Goal: Information Seeking & Learning: Learn about a topic

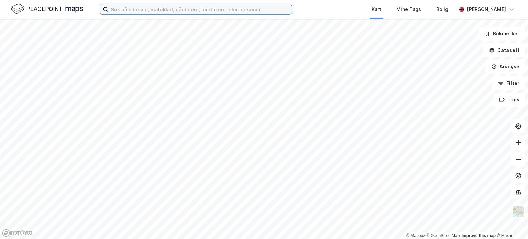
click at [139, 12] on input at bounding box center [200, 9] width 184 height 10
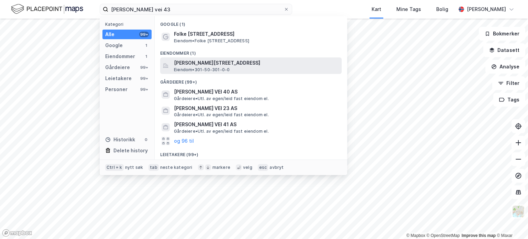
click at [181, 66] on span "[PERSON_NAME][STREET_ADDRESS]" at bounding box center [256, 63] width 165 height 8
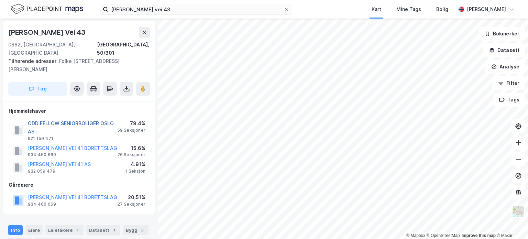
click at [0, 0] on button "ODD FELLOW SENIORBOLIGER OSLO AS" at bounding box center [0, 0] width 0 height 0
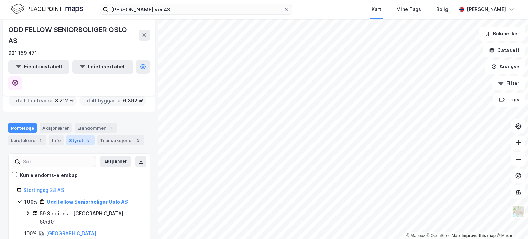
scroll to position [47, 0]
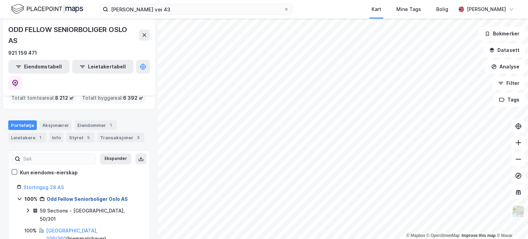
click at [63, 196] on link "Odd Fellow Seniorboliger Oslo AS" at bounding box center [87, 199] width 81 height 6
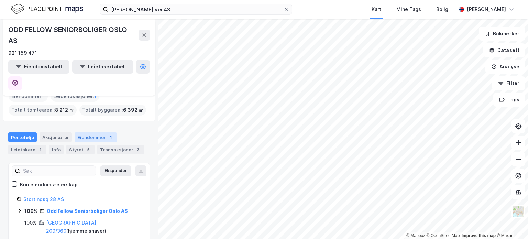
click at [83, 132] on div "Eiendommer 1" at bounding box center [96, 137] width 42 height 10
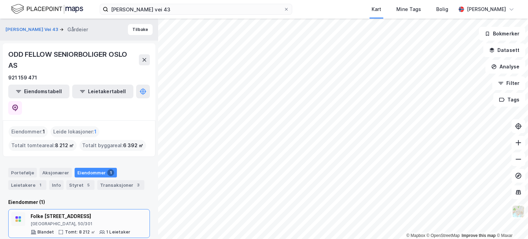
click at [89, 212] on div "Folke [STREET_ADDRESS]" at bounding box center [81, 216] width 100 height 8
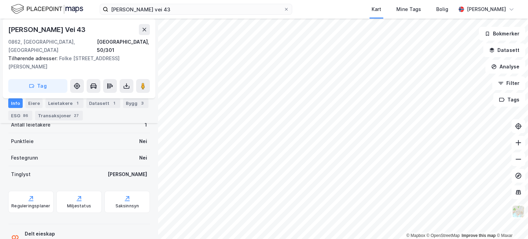
scroll to position [205, 0]
click at [18, 114] on div "ESG 86" at bounding box center [20, 116] width 24 height 10
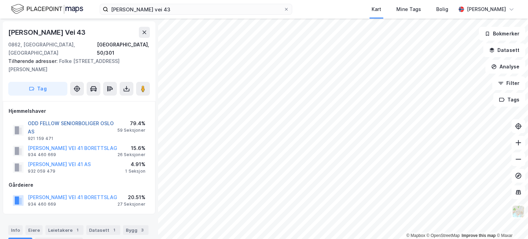
click at [0, 0] on button "ODD FELLOW SENIORBOLIGER OSLO AS" at bounding box center [0, 0] width 0 height 0
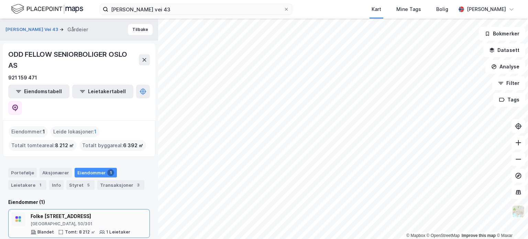
click at [41, 212] on div "Folke [STREET_ADDRESS]" at bounding box center [81, 216] width 100 height 8
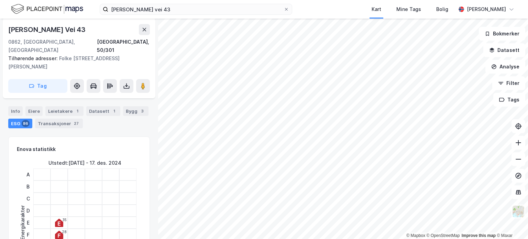
scroll to position [119, 0]
click at [15, 115] on div "Info" at bounding box center [15, 111] width 14 height 10
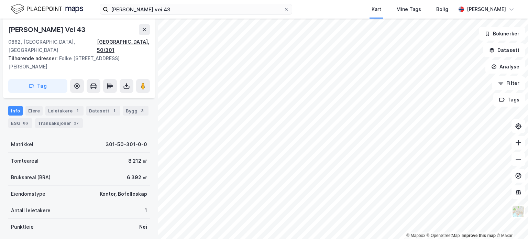
click at [132, 42] on div "[GEOGRAPHIC_DATA], 50/301" at bounding box center [123, 46] width 53 height 16
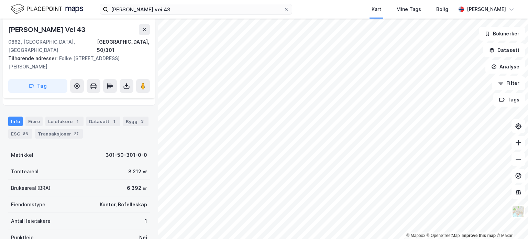
scroll to position [101, 0]
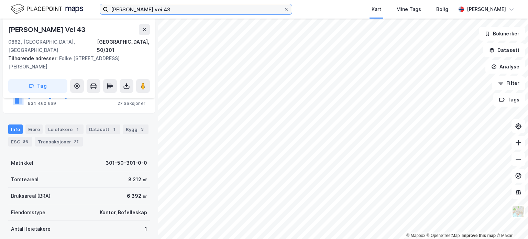
click at [187, 9] on input "[PERSON_NAME] vei 43" at bounding box center [195, 9] width 175 height 10
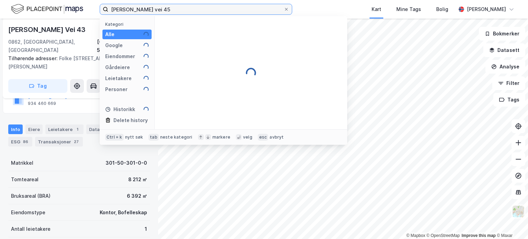
type input "[PERSON_NAME] vei 45"
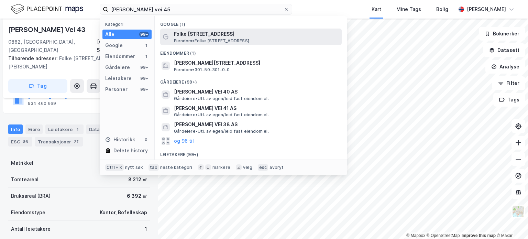
click at [198, 37] on span "Folke [STREET_ADDRESS]" at bounding box center [256, 34] width 165 height 8
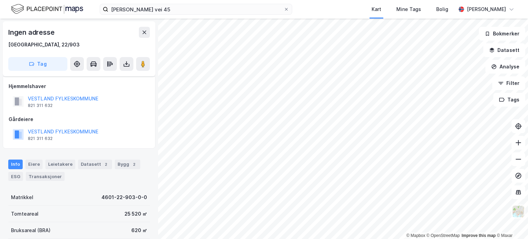
scroll to position [101, 0]
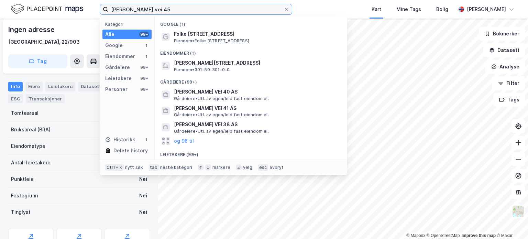
click at [195, 8] on input "[PERSON_NAME] vei 45" at bounding box center [195, 9] width 175 height 10
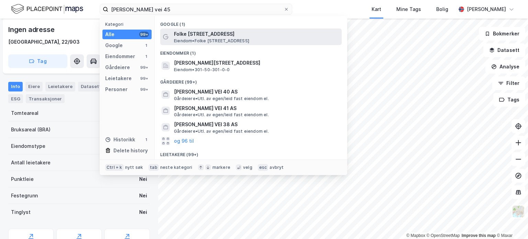
click at [192, 40] on span "Eiendom • [STREET_ADDRESS]" at bounding box center [211, 40] width 75 height 5
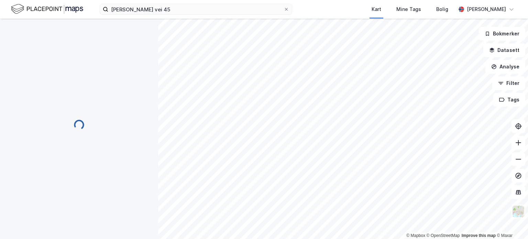
scroll to position [101, 0]
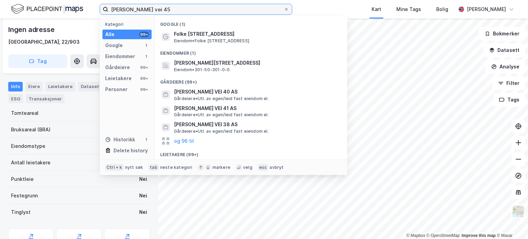
click at [211, 11] on input "[PERSON_NAME] vei 45" at bounding box center [195, 9] width 175 height 10
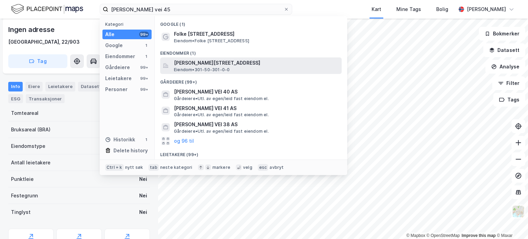
click at [212, 64] on span "[PERSON_NAME][STREET_ADDRESS]" at bounding box center [256, 63] width 165 height 8
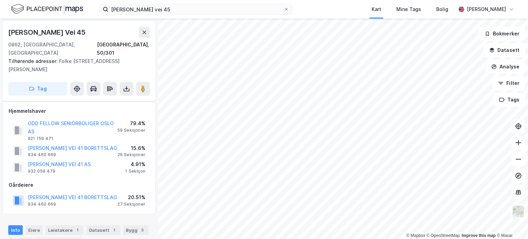
scroll to position [101, 0]
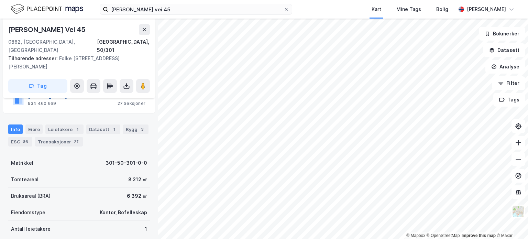
click at [0, 0] on button "[PERSON_NAME] VEI 41 BORETTSLAG" at bounding box center [0, 0] width 0 height 0
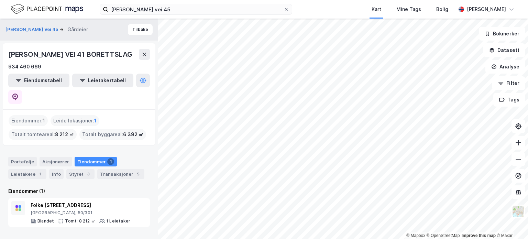
click at [36, 115] on div "Eiendommer : 1" at bounding box center [28, 120] width 39 height 11
click at [77, 210] on div "[GEOGRAPHIC_DATA], 50/301" at bounding box center [81, 212] width 100 height 5
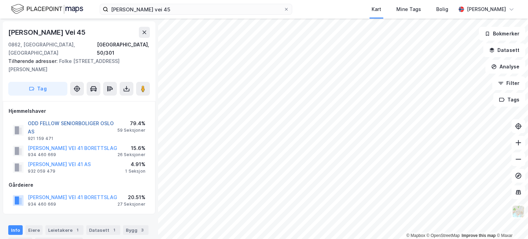
click at [0, 0] on button "ODD FELLOW SENIORBOLIGER OSLO AS" at bounding box center [0, 0] width 0 height 0
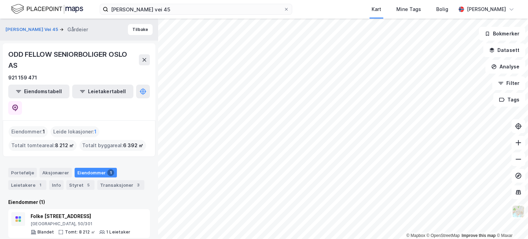
click at [52, 51] on div "ODD FELLOW SENIORBOLIGER OSLO AS" at bounding box center [73, 60] width 131 height 22
click at [30, 168] on div "Portefølje" at bounding box center [22, 173] width 29 height 10
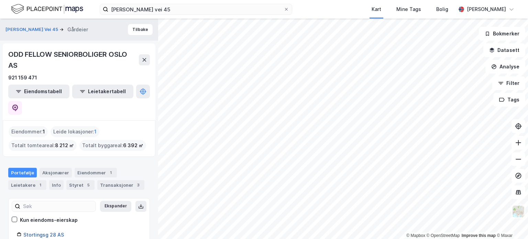
click at [45, 232] on link "Stortingsg 28 AS" at bounding box center [43, 235] width 41 height 6
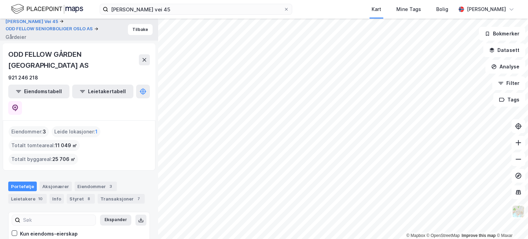
scroll to position [36, 0]
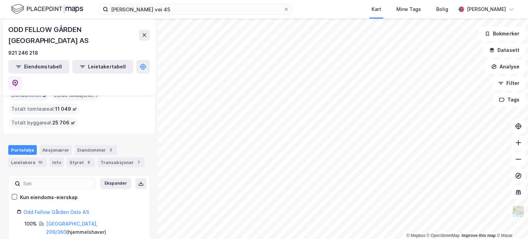
click at [53, 208] on div "Odd Fellow Gården Oslo AS" at bounding box center [82, 212] width 118 height 8
click at [50, 209] on link "Odd Fellow Gården Oslo AS" at bounding box center [56, 212] width 66 height 6
click at [49, 209] on link "Odd Fellow Gården Oslo AS" at bounding box center [56, 212] width 66 height 6
click at [58, 221] on link "[GEOGRAPHIC_DATA], 209/360" at bounding box center [72, 228] width 52 height 14
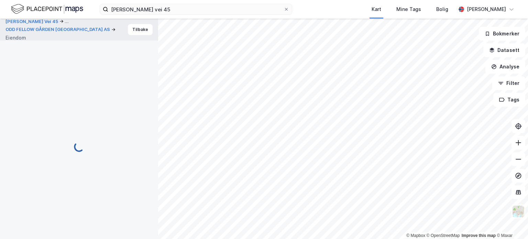
scroll to position [2, 0]
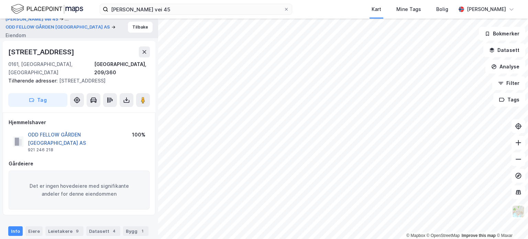
click at [0, 0] on button "ODD FELLOW GÅRDEN [GEOGRAPHIC_DATA] AS" at bounding box center [0, 0] width 0 height 0
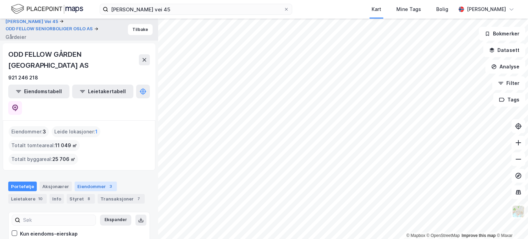
click at [95, 181] on div "Eiendommer 3" at bounding box center [96, 186] width 42 height 10
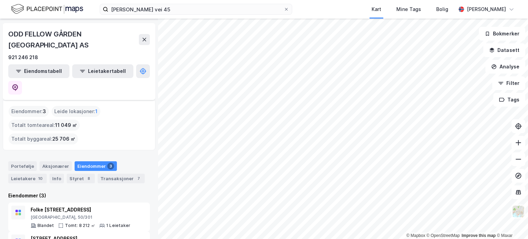
scroll to position [37, 0]
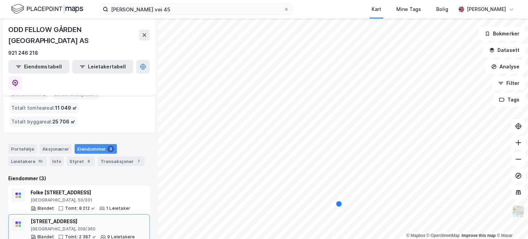
click at [46, 217] on div "[STREET_ADDRESS] Tomt: 2 387 ㎡ 9 Leietakere" at bounding box center [83, 228] width 104 height 23
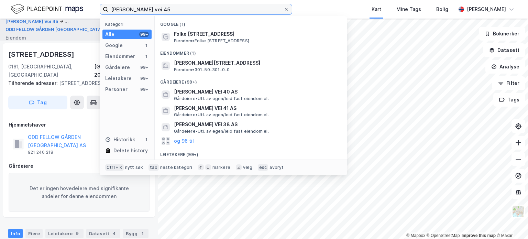
click at [200, 10] on input "[PERSON_NAME] vei 45" at bounding box center [195, 9] width 175 height 10
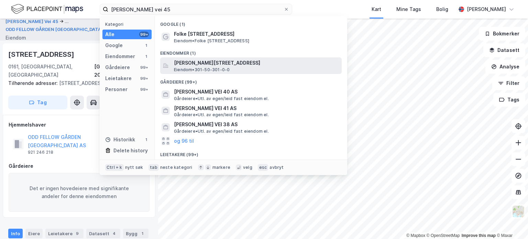
click at [188, 71] on span "Eiendom • 301-50-301-0-0" at bounding box center [202, 69] width 56 height 5
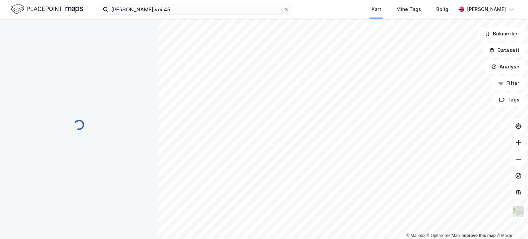
scroll to position [3, 0]
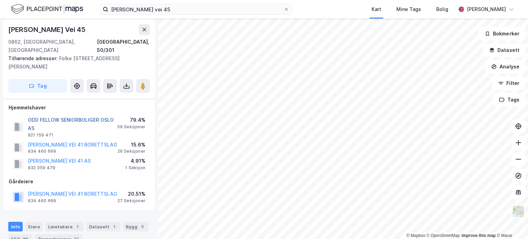
click at [0, 0] on button "ODD FELLOW SENIORBOLIGER OSLO AS" at bounding box center [0, 0] width 0 height 0
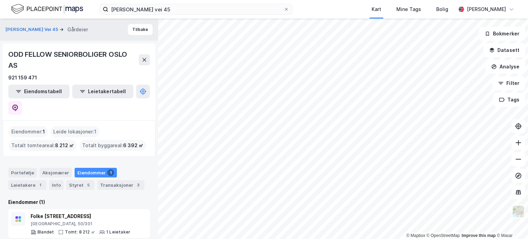
click at [21, 126] on div "Eiendommer : 1" at bounding box center [28, 131] width 39 height 11
click at [39, 212] on div "Folke [STREET_ADDRESS]" at bounding box center [81, 216] width 100 height 8
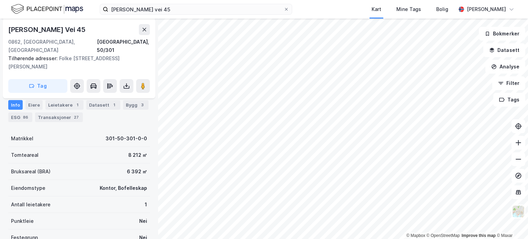
scroll to position [125, 0]
